Goal: Navigation & Orientation: Find specific page/section

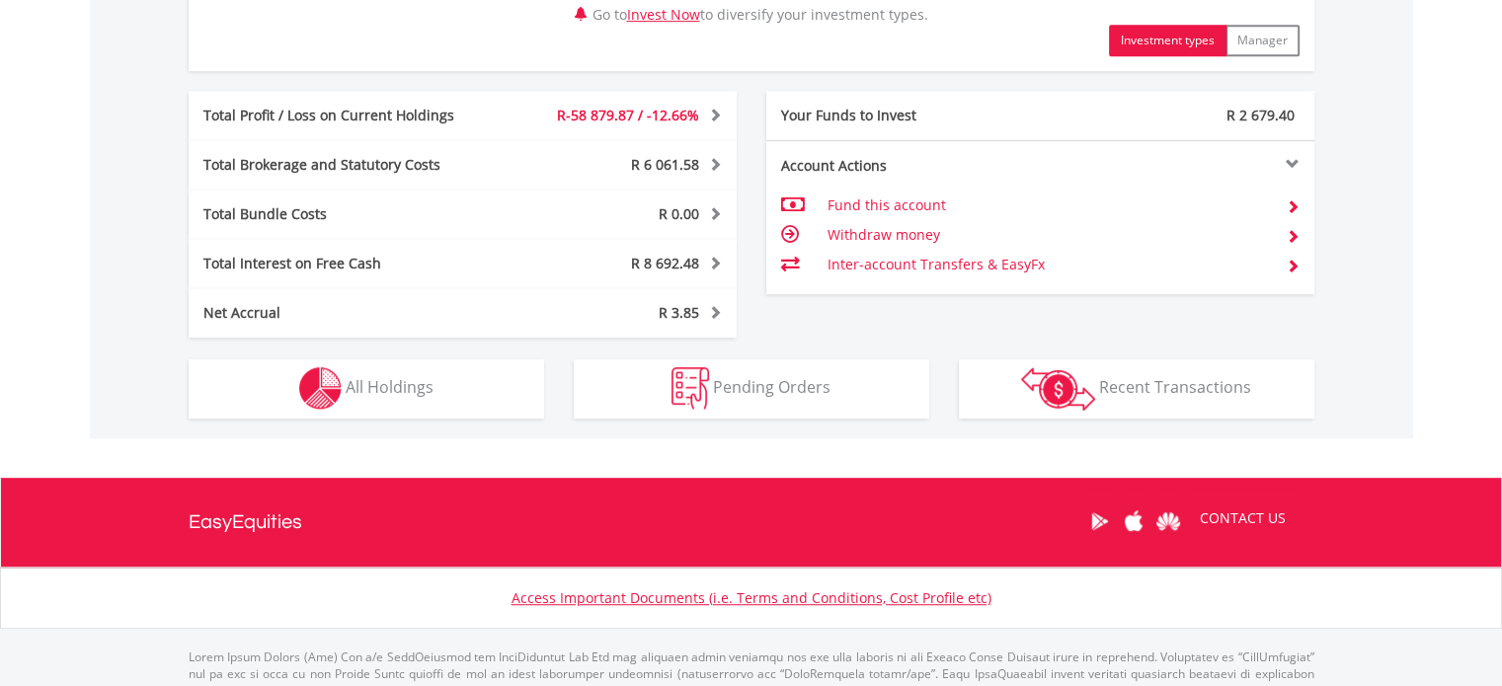
scroll to position [987, 0]
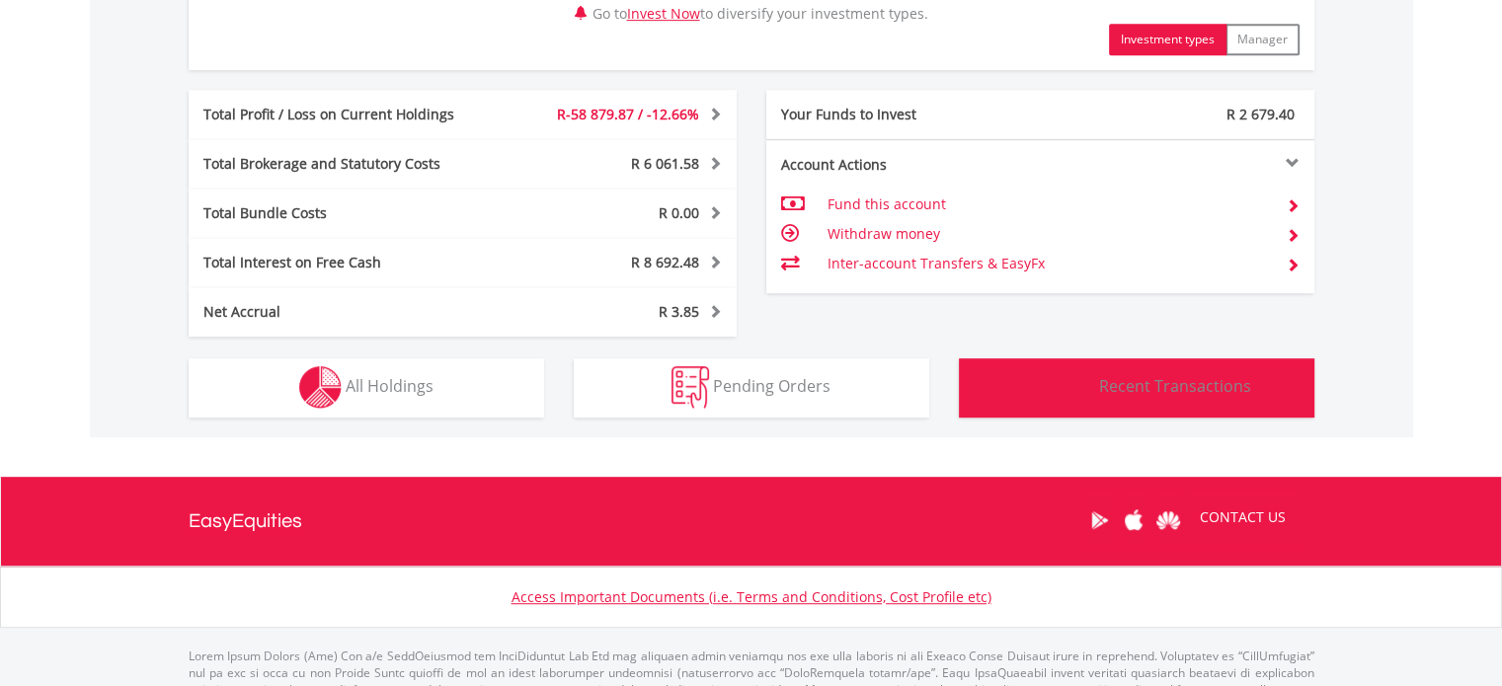
click at [1197, 387] on span "Recent Transactions" at bounding box center [1175, 386] width 152 height 22
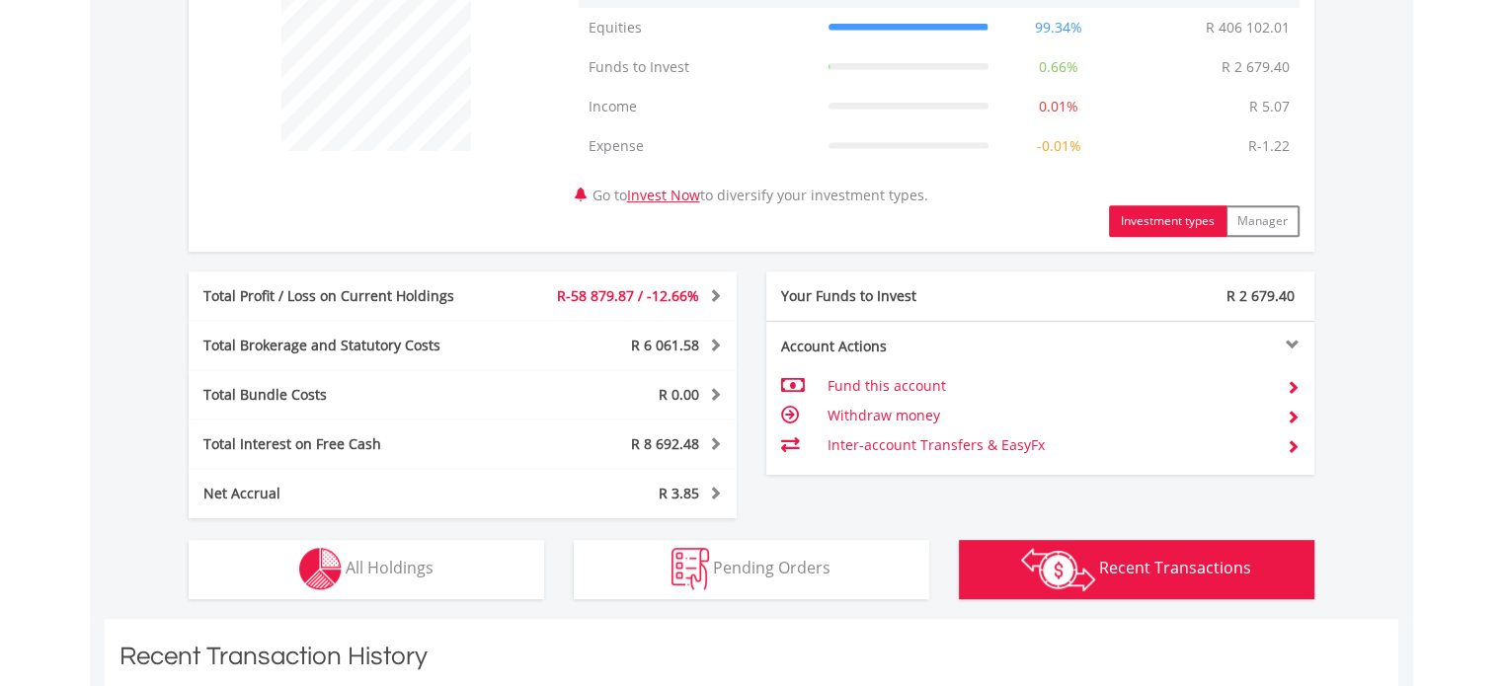
scroll to position [0, 0]
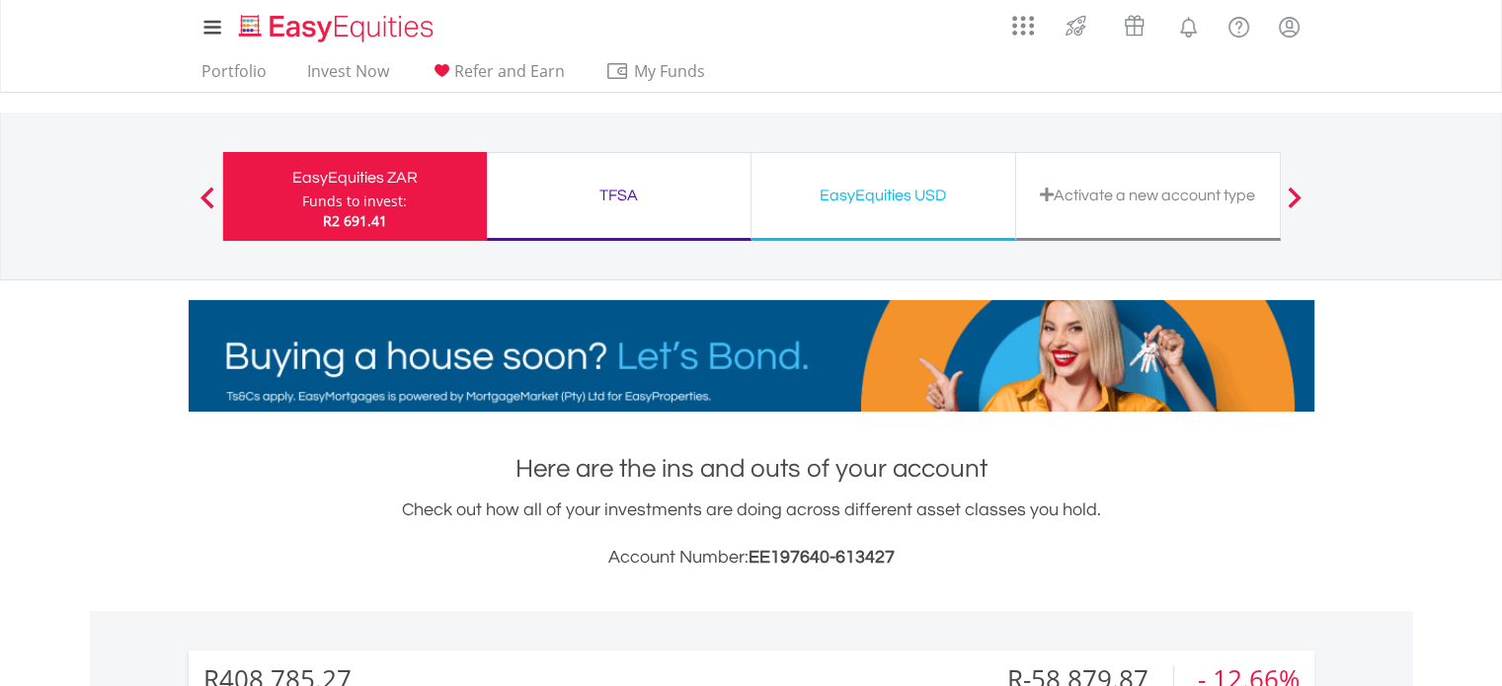
click at [889, 195] on div "EasyEquities USD" at bounding box center [883, 196] width 240 height 28
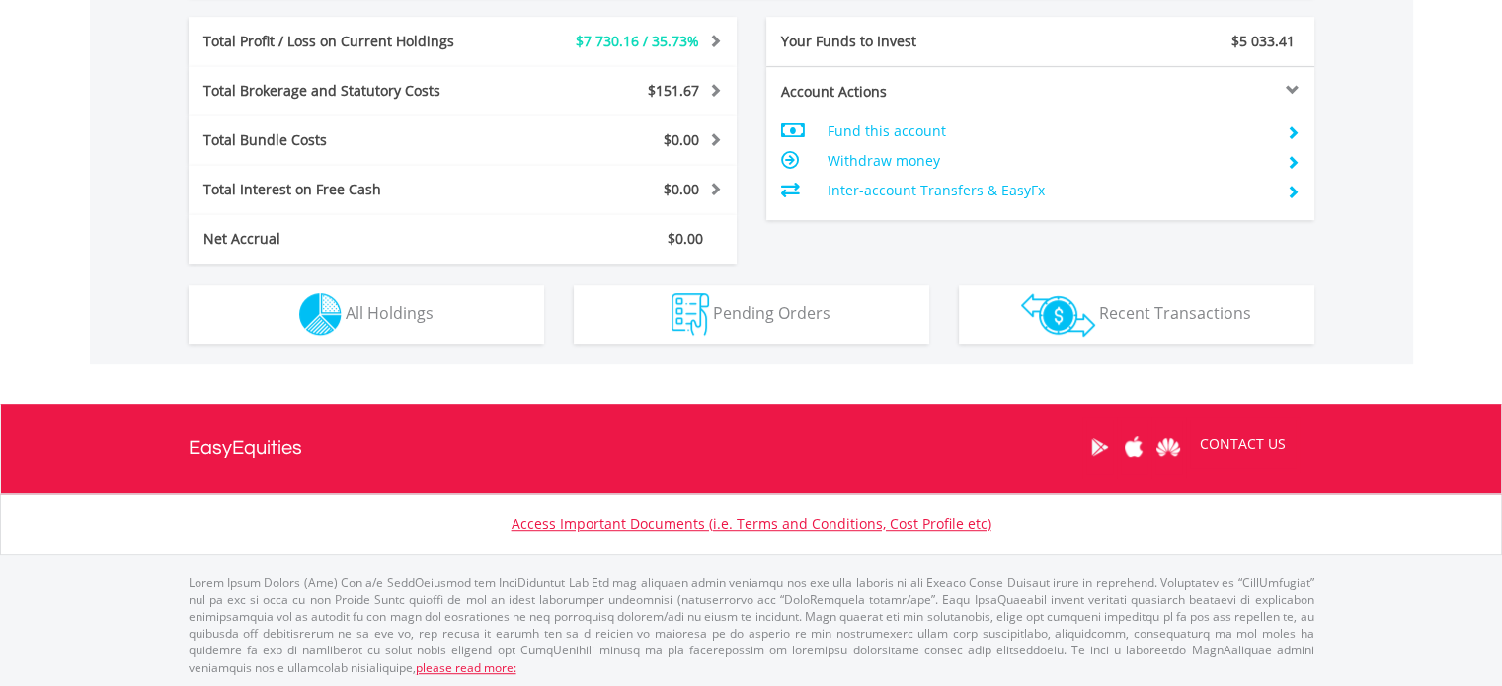
scroll to position [190, 375]
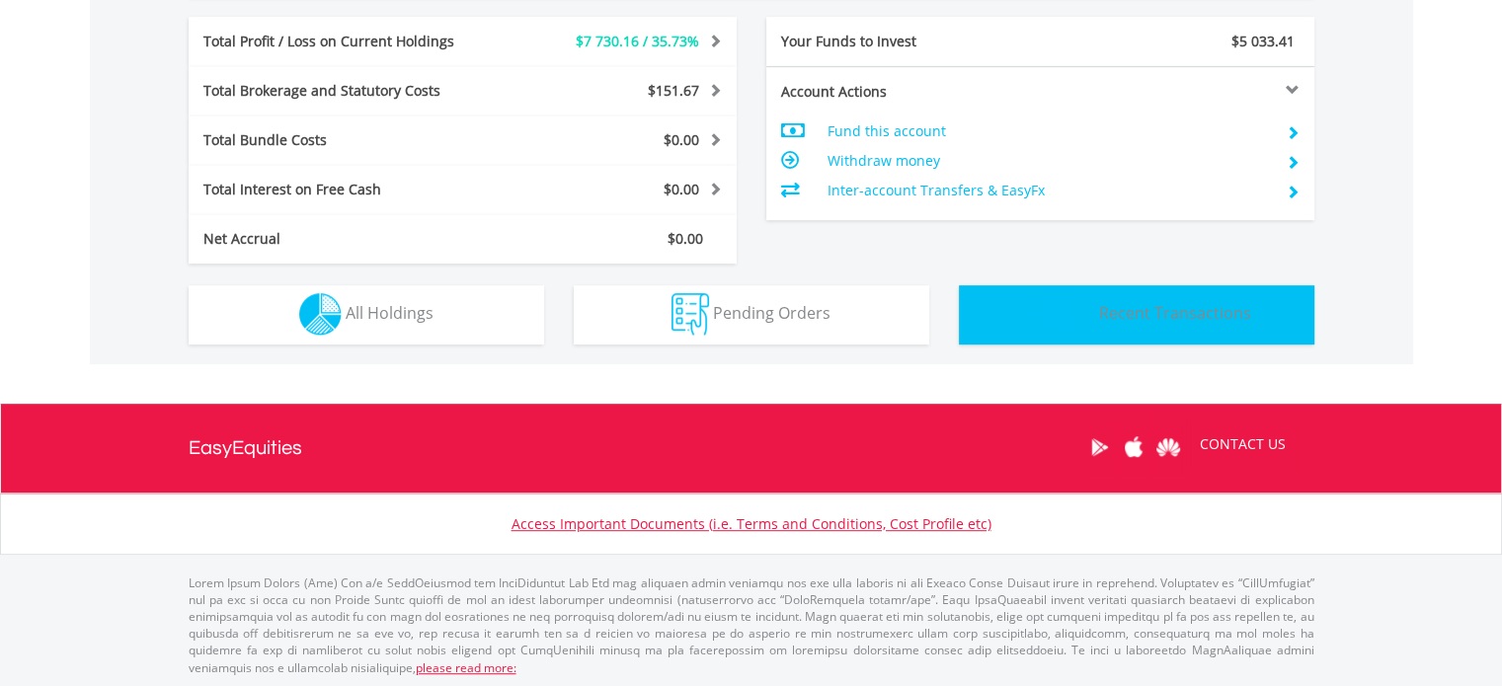
click at [1151, 313] on span "Recent Transactions" at bounding box center [1175, 313] width 152 height 22
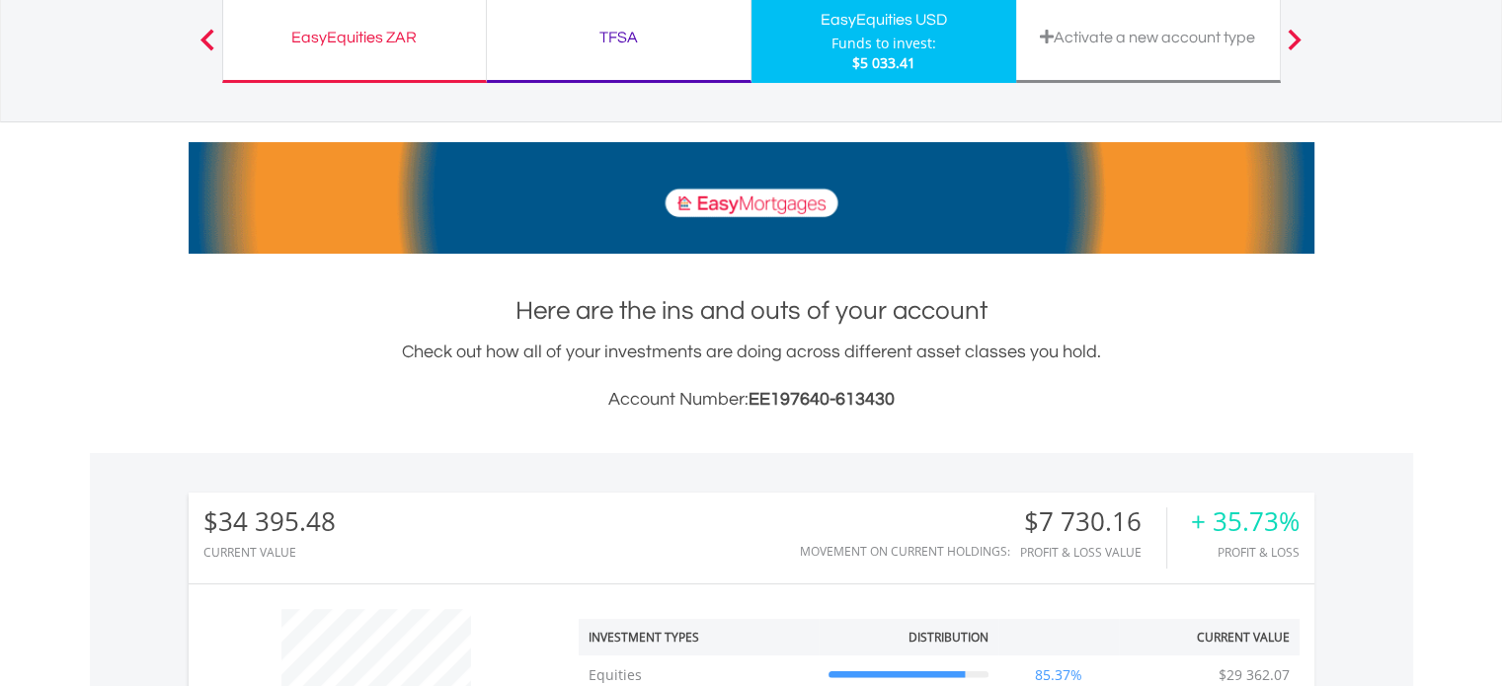
scroll to position [0, 0]
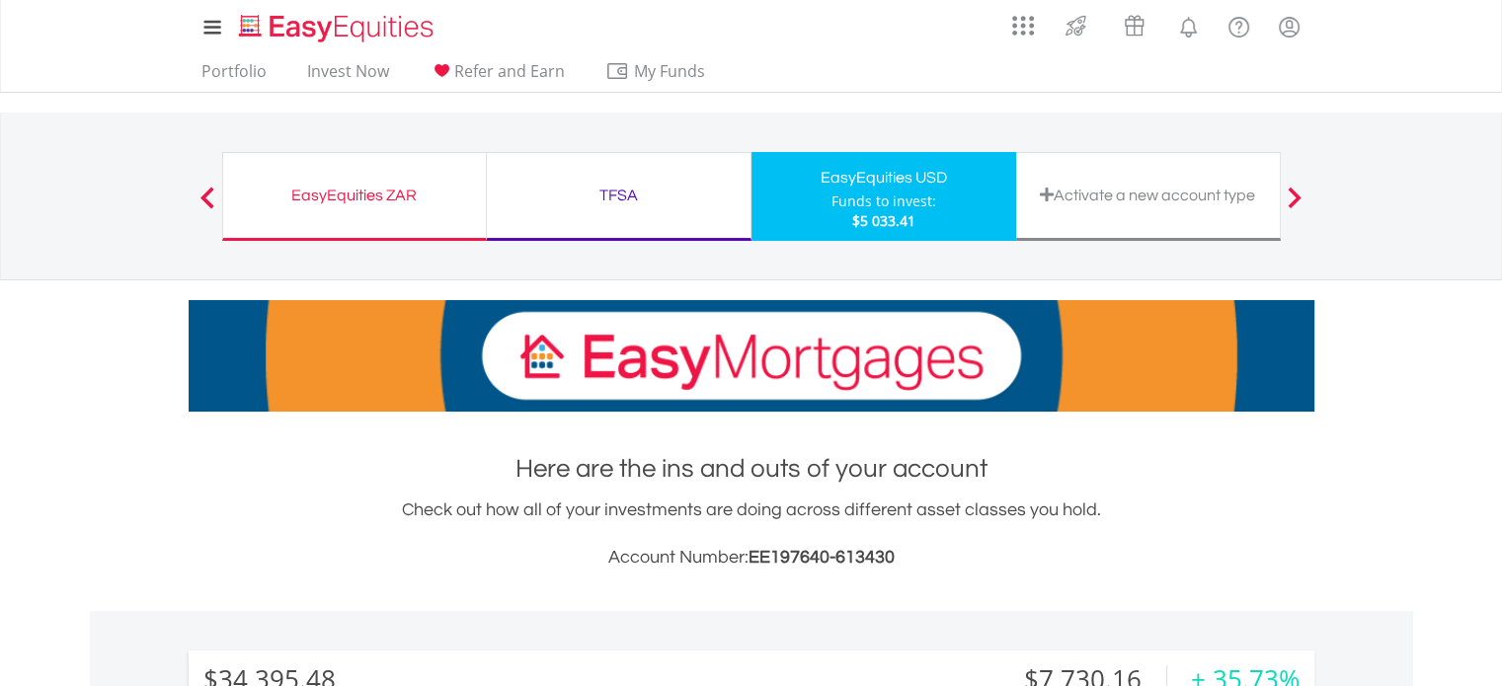
click at [620, 190] on div "TFSA" at bounding box center [619, 196] width 240 height 28
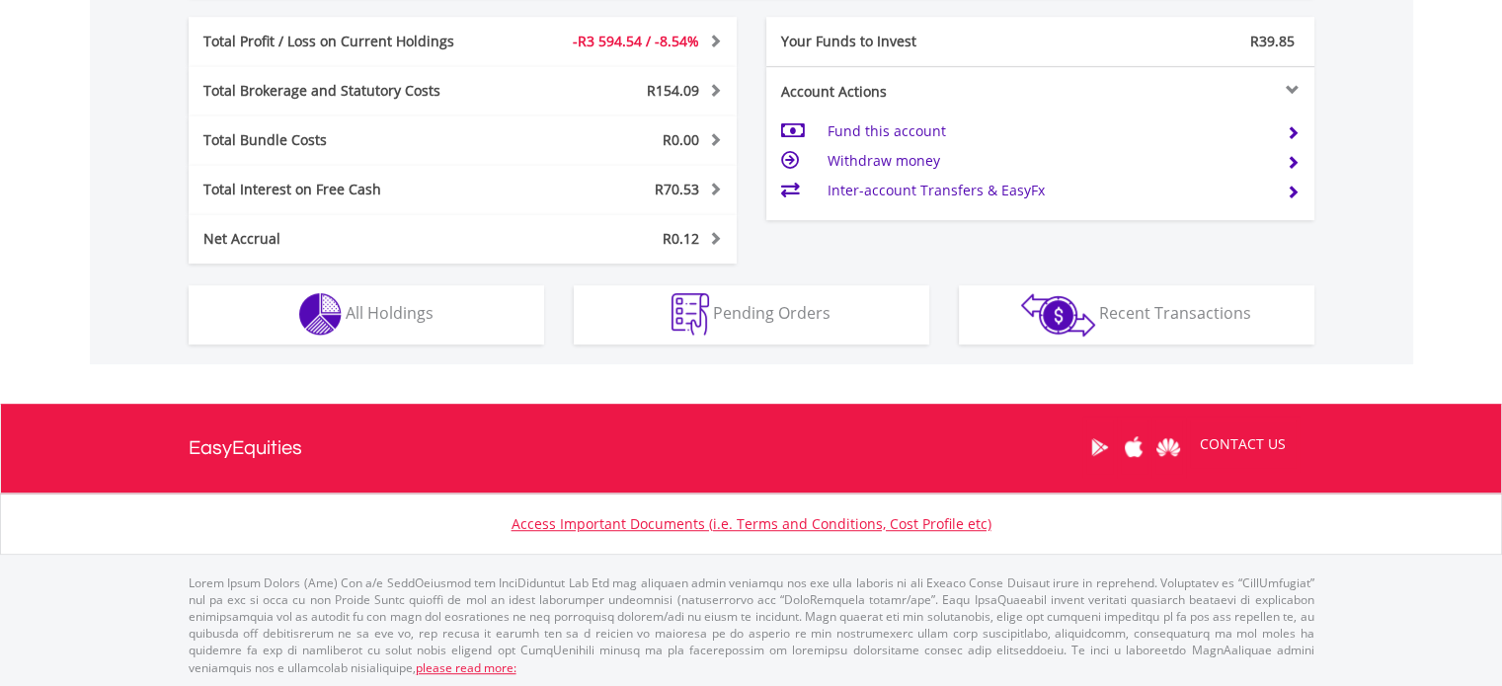
scroll to position [190, 375]
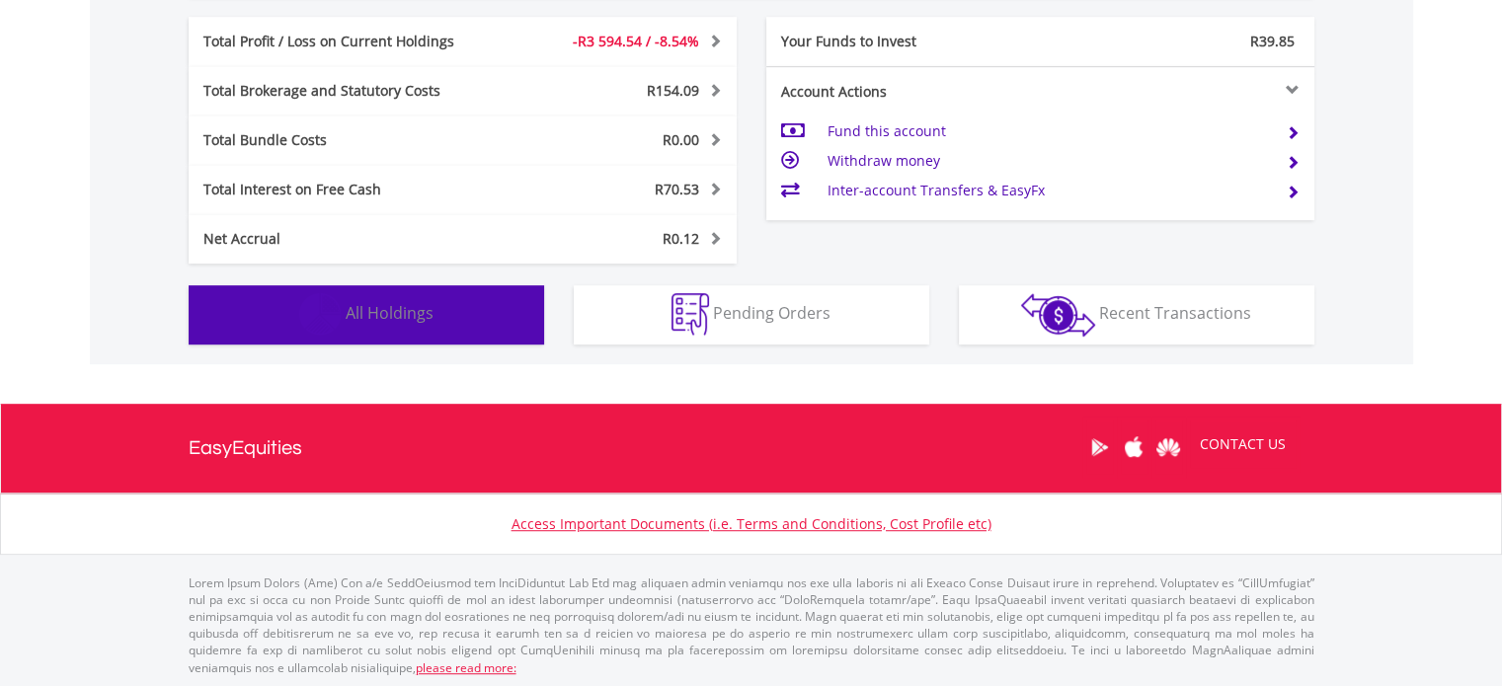
click at [402, 302] on span "All Holdings" at bounding box center [390, 313] width 88 height 22
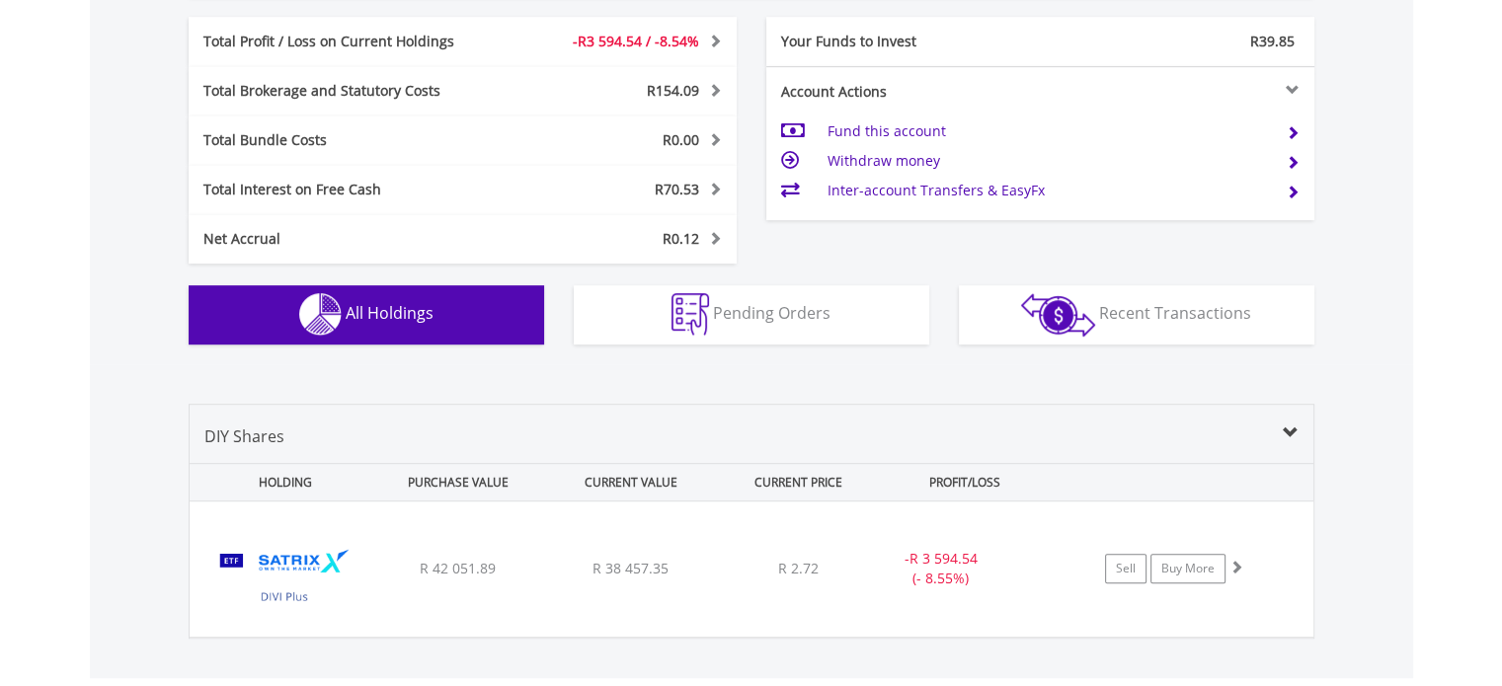
scroll to position [1374, 0]
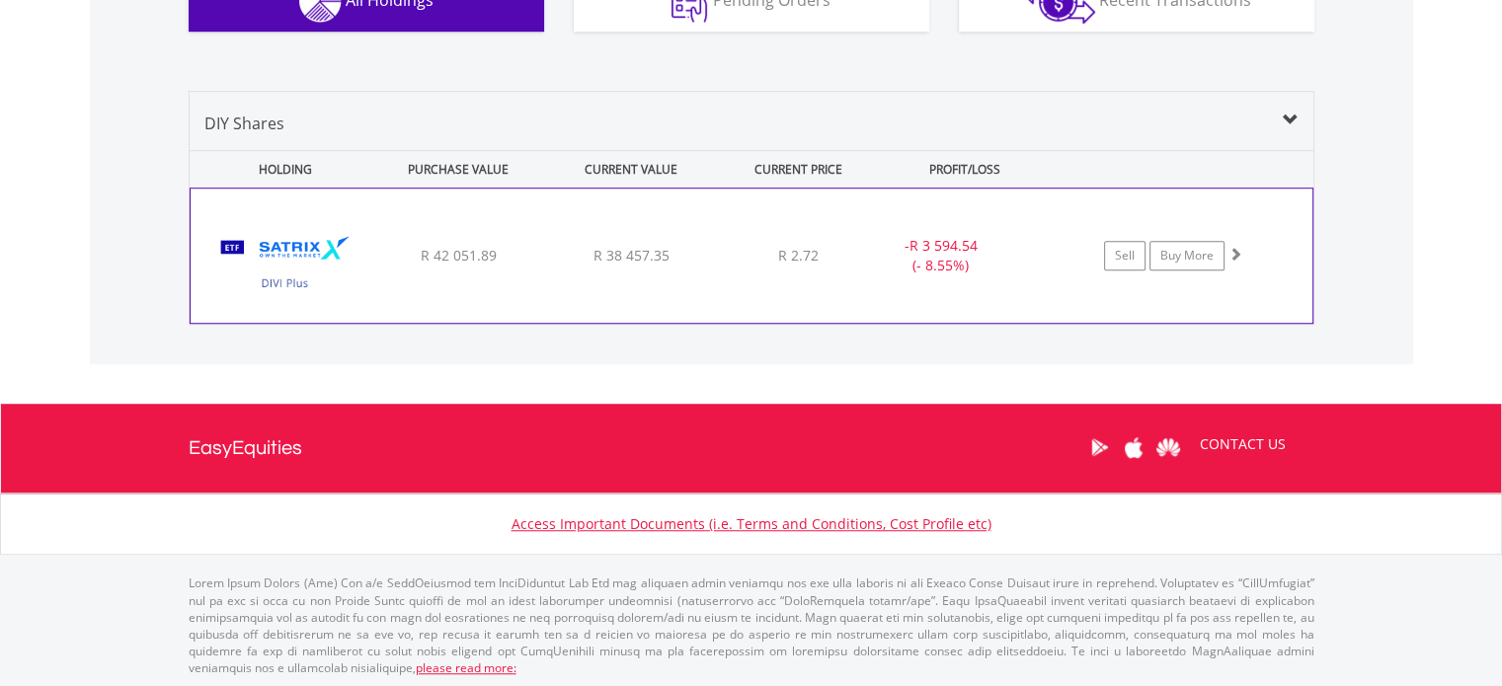
click at [505, 290] on div "﻿ Satrix DIVI ETF R 42 051.89 R 38 457.35 R 2.72 - R 3 594.54 (- 8.55%) Sell Bu…" at bounding box center [752, 256] width 1122 height 134
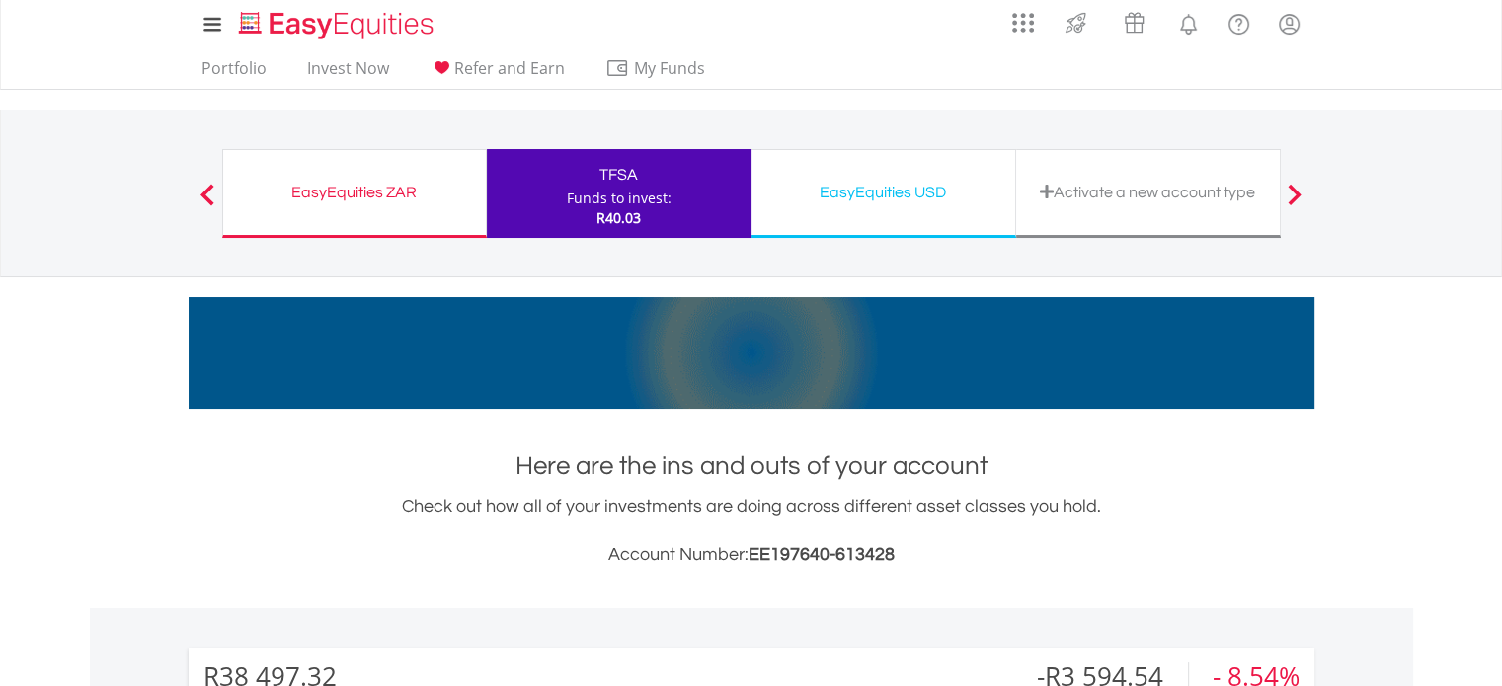
scroll to position [0, 0]
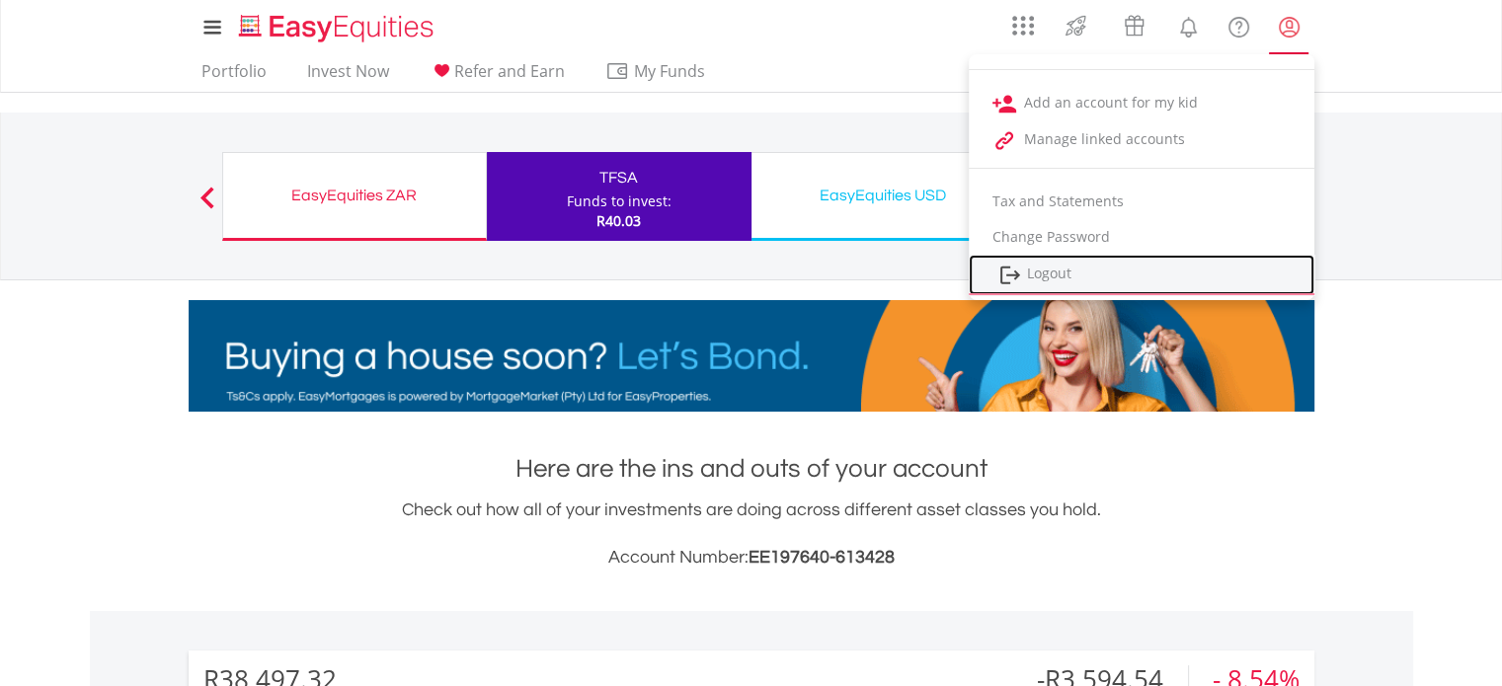
click at [1075, 272] on link "Logout" at bounding box center [1142, 275] width 346 height 40
